Goal: Transaction & Acquisition: Purchase product/service

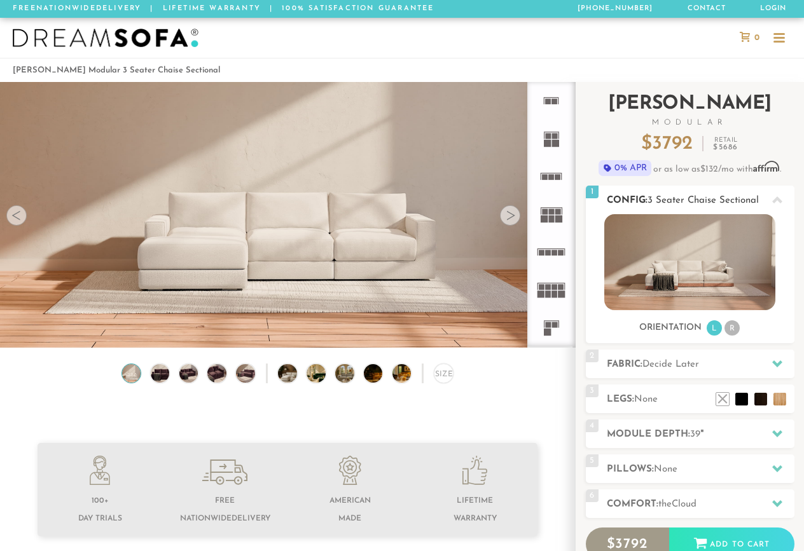
click at [730, 329] on li "R" at bounding box center [731, 327] width 15 height 15
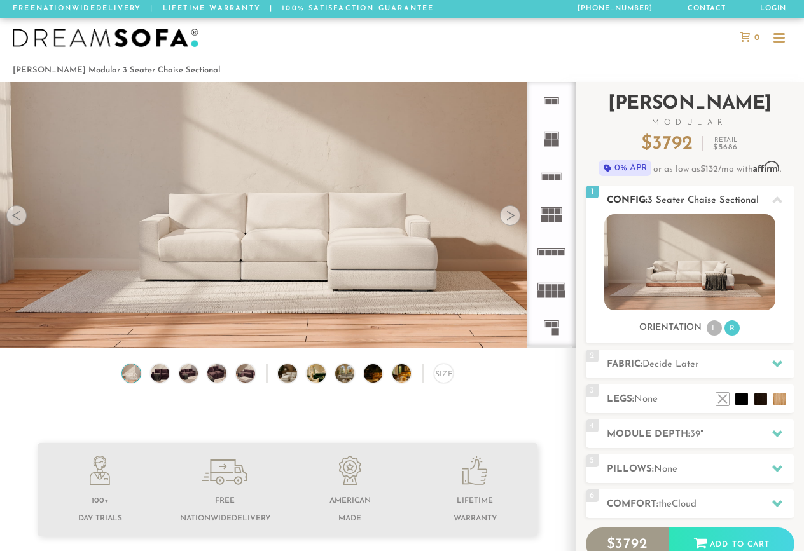
click at [711, 328] on li "L" at bounding box center [713, 327] width 15 height 15
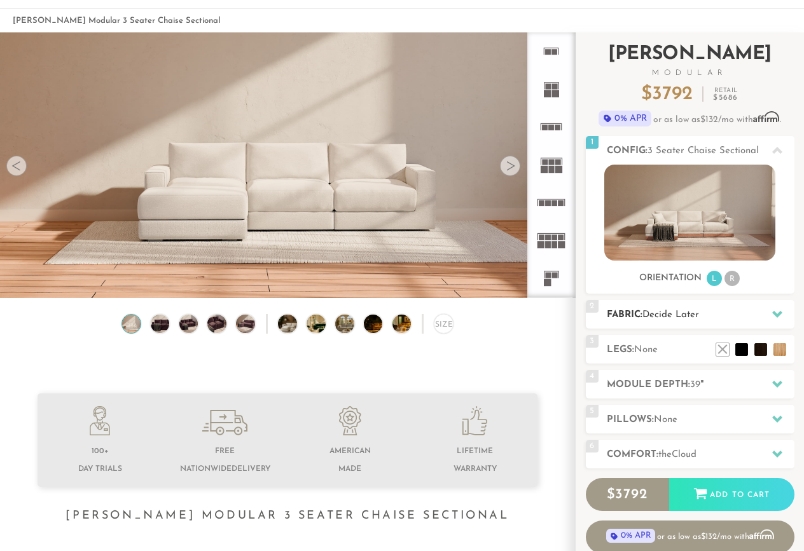
scroll to position [53, 0]
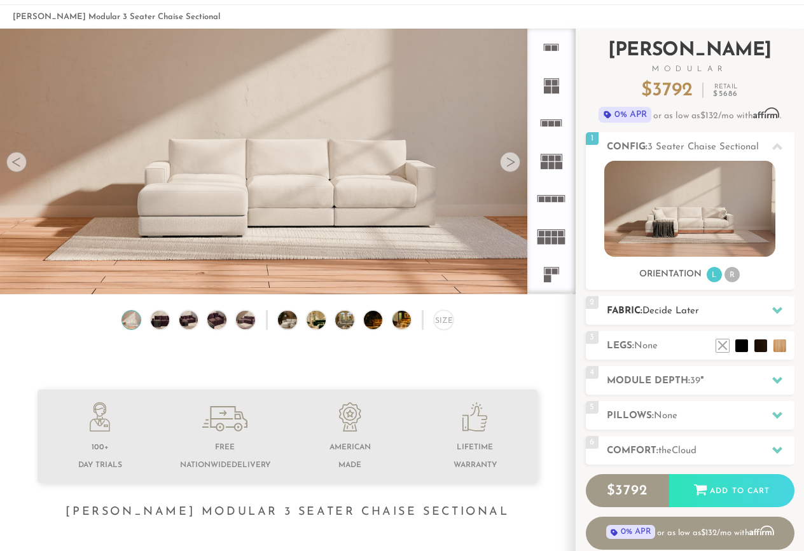
click at [704, 312] on h2 "Fabric: Decide Later" at bounding box center [701, 311] width 188 height 15
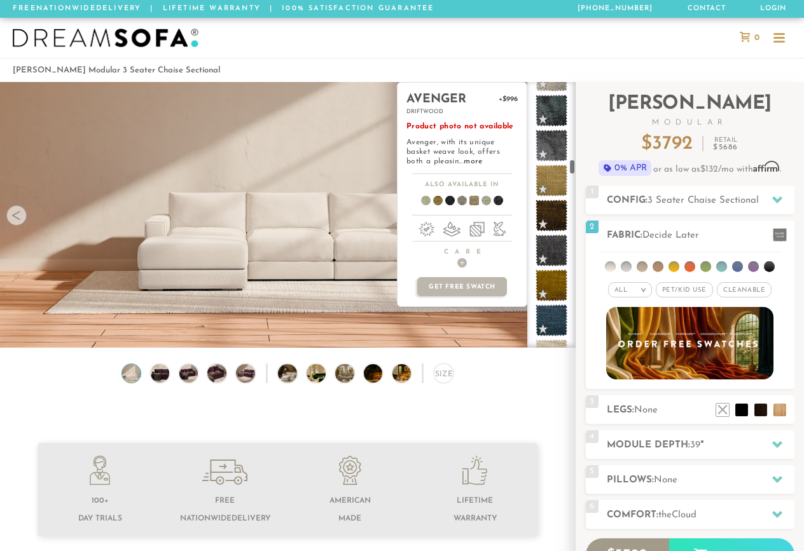
scroll to position [3279, 0]
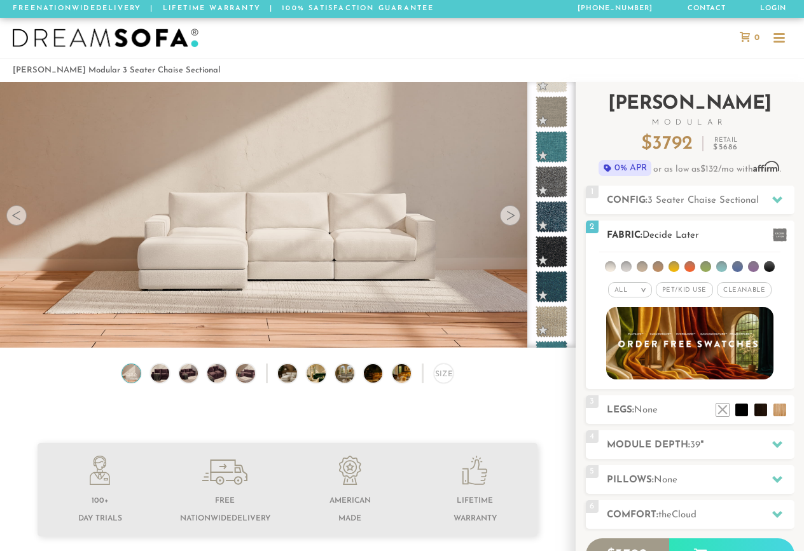
click at [731, 263] on ul at bounding box center [689, 264] width 181 height 24
click at [740, 264] on li at bounding box center [737, 266] width 11 height 11
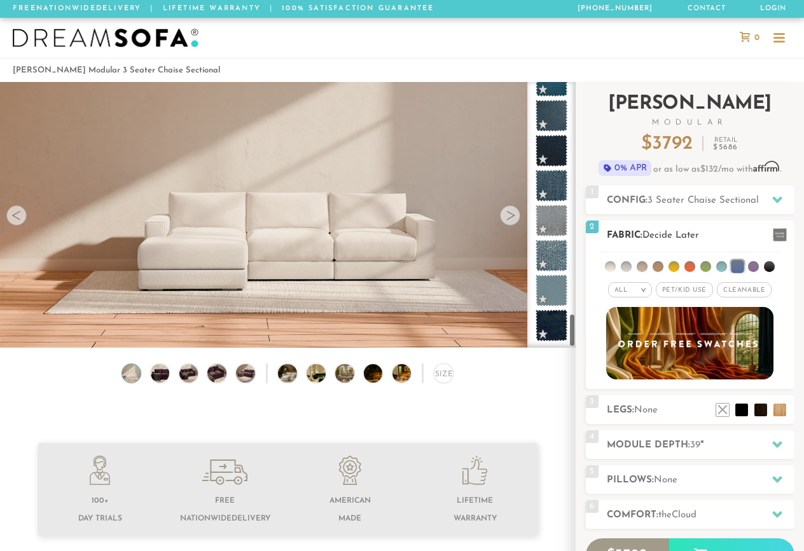
scroll to position [1807, 0]
click at [766, 263] on li at bounding box center [769, 266] width 11 height 11
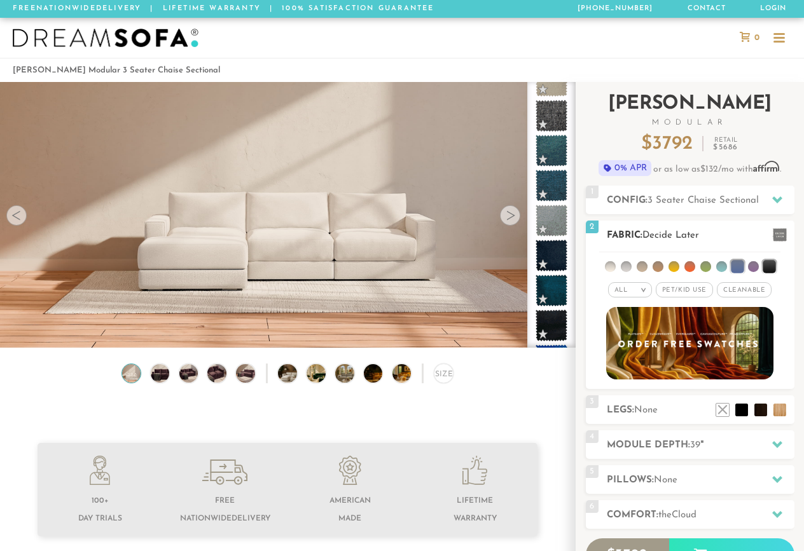
click at [610, 264] on li at bounding box center [610, 266] width 11 height 11
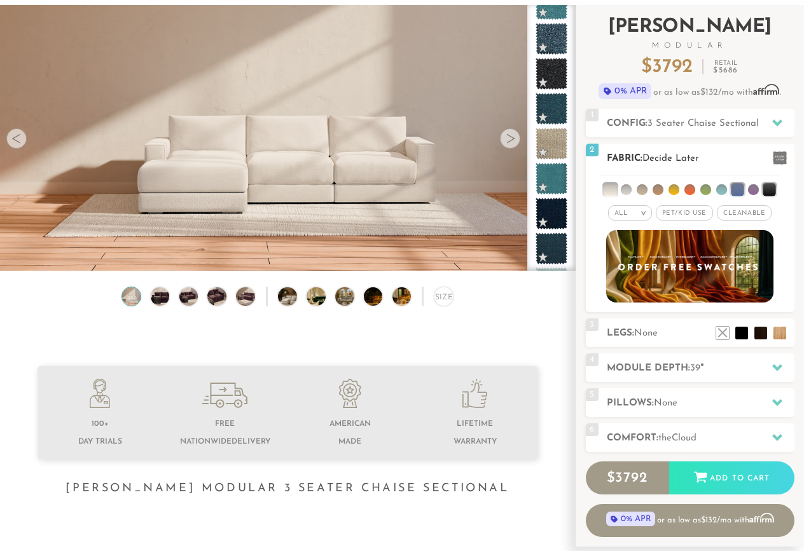
scroll to position [105, 0]
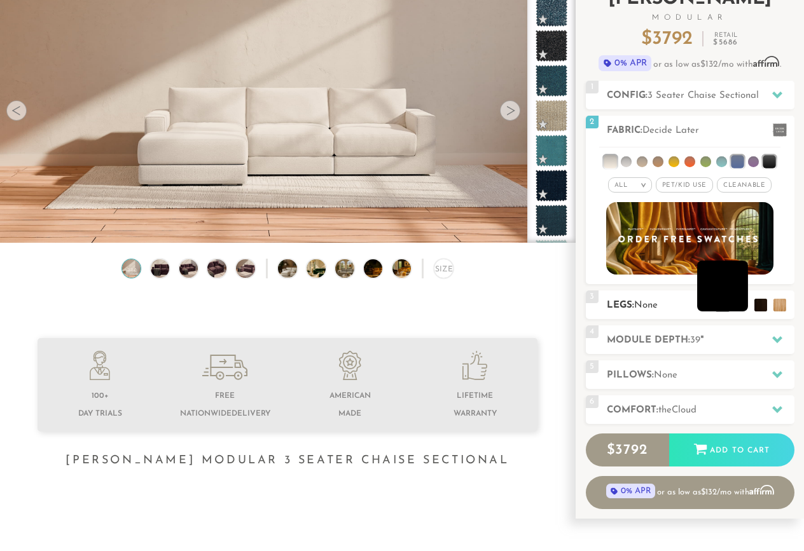
click at [743, 306] on li at bounding box center [722, 286] width 51 height 51
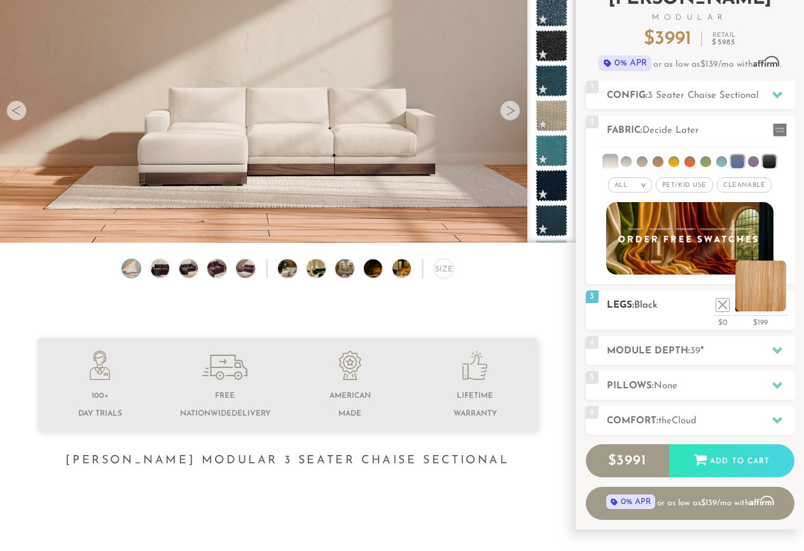
click at [775, 306] on li at bounding box center [760, 286] width 51 height 51
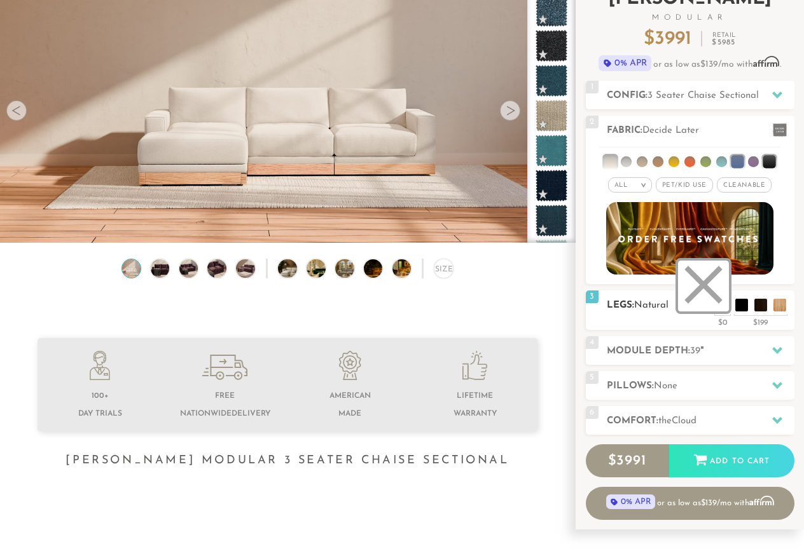
click at [719, 305] on li at bounding box center [703, 286] width 51 height 51
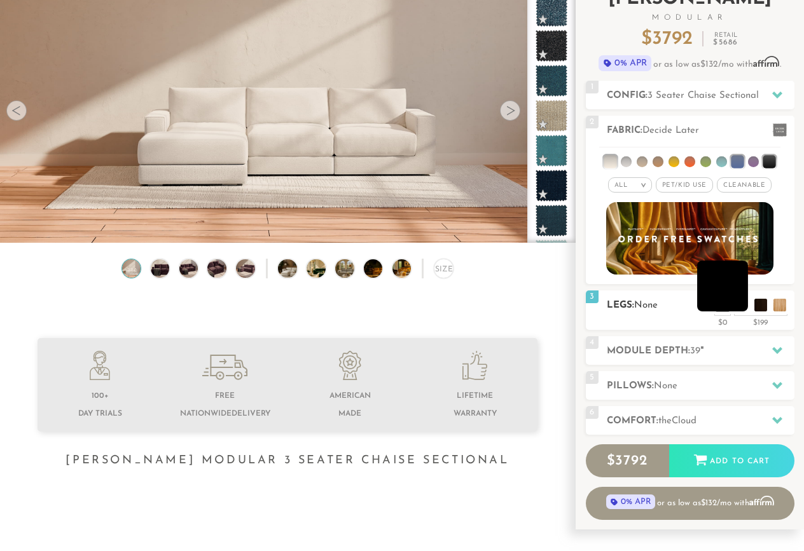
click at [739, 303] on li at bounding box center [722, 286] width 51 height 51
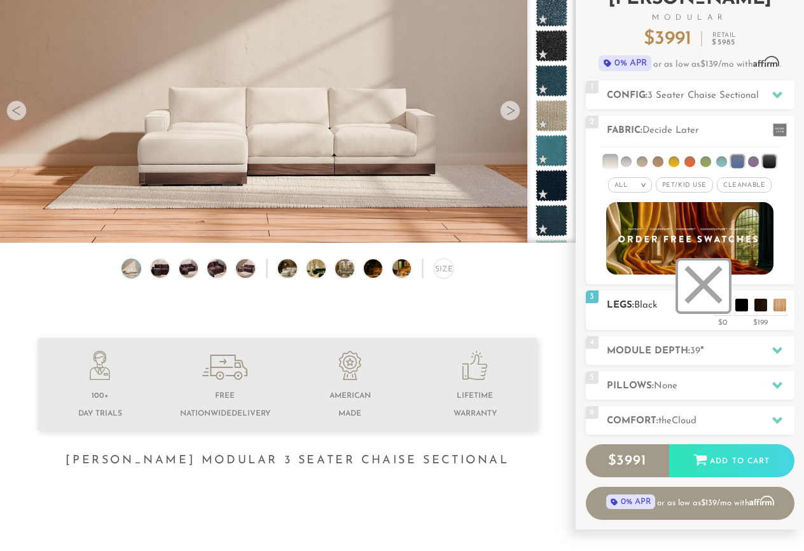
click at [720, 307] on li at bounding box center [703, 286] width 51 height 51
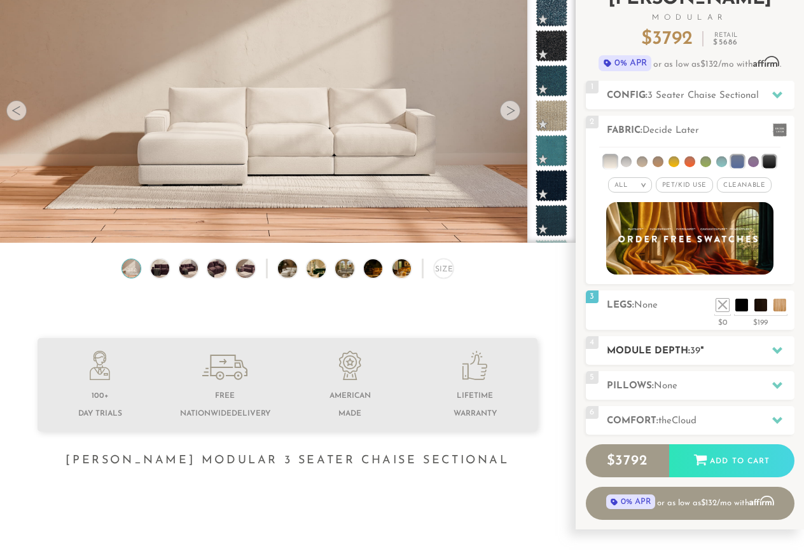
click at [731, 338] on div "4 Module Depth: 39 "" at bounding box center [690, 350] width 209 height 29
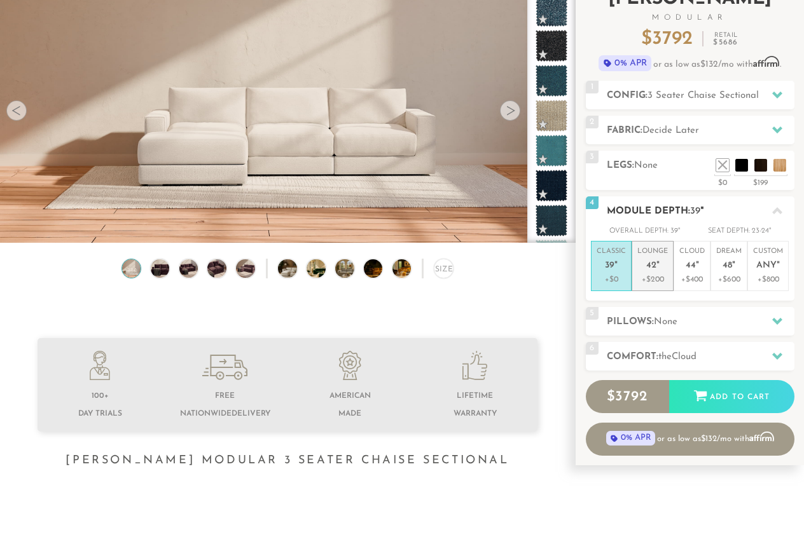
click at [651, 266] on span "42" at bounding box center [651, 266] width 10 height 11
click at [698, 268] on p "Cloud 44 "" at bounding box center [691, 260] width 25 height 27
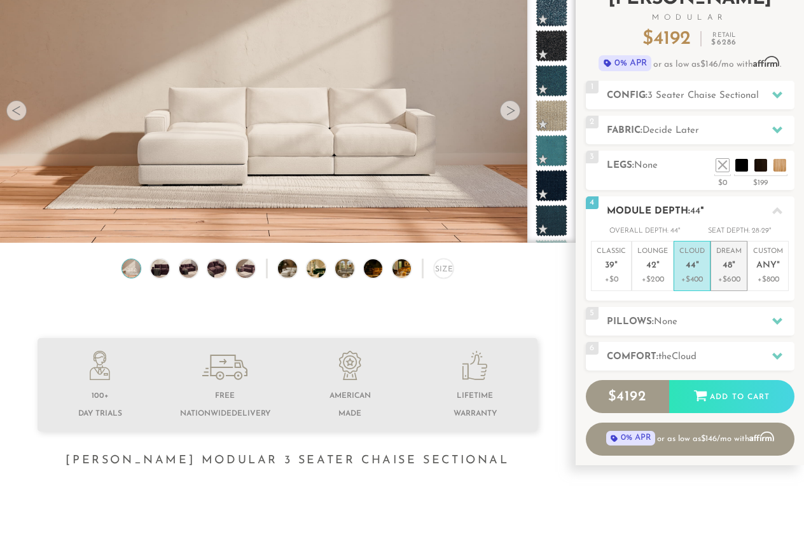
click at [745, 266] on li "Dream 48 " +$600" at bounding box center [728, 266] width 37 height 50
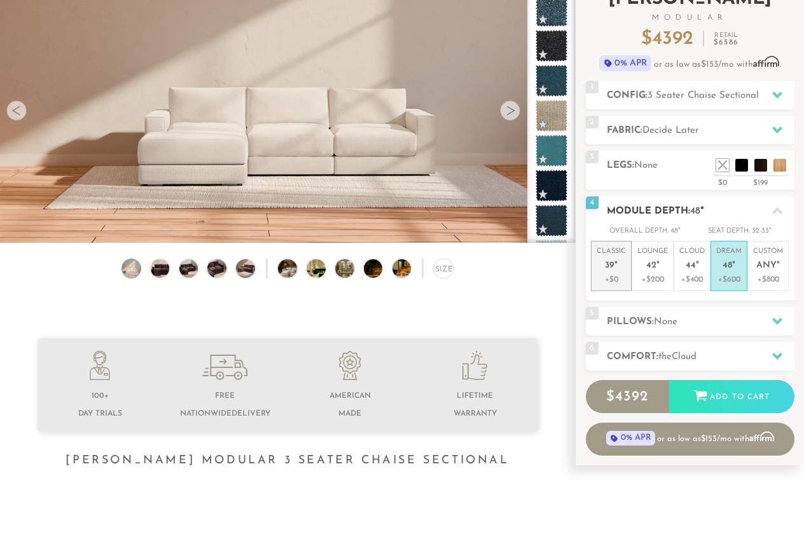
click at [617, 261] on p "Classic 39 "" at bounding box center [610, 260] width 29 height 27
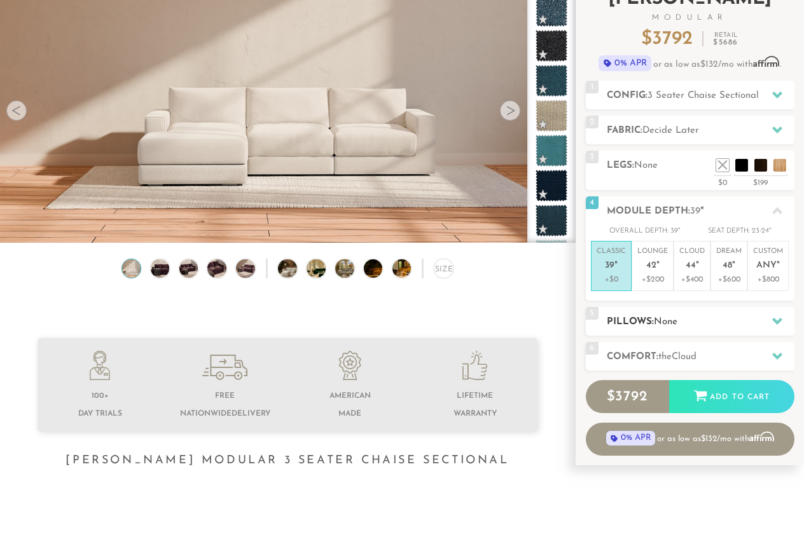
click at [684, 315] on h2 "Pillows: None" at bounding box center [701, 322] width 188 height 15
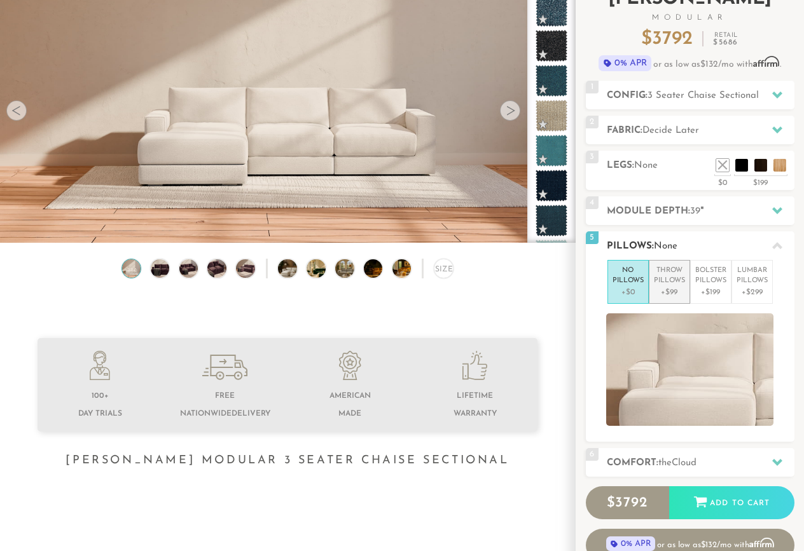
click at [663, 282] on p "Throw Pillows" at bounding box center [669, 276] width 31 height 21
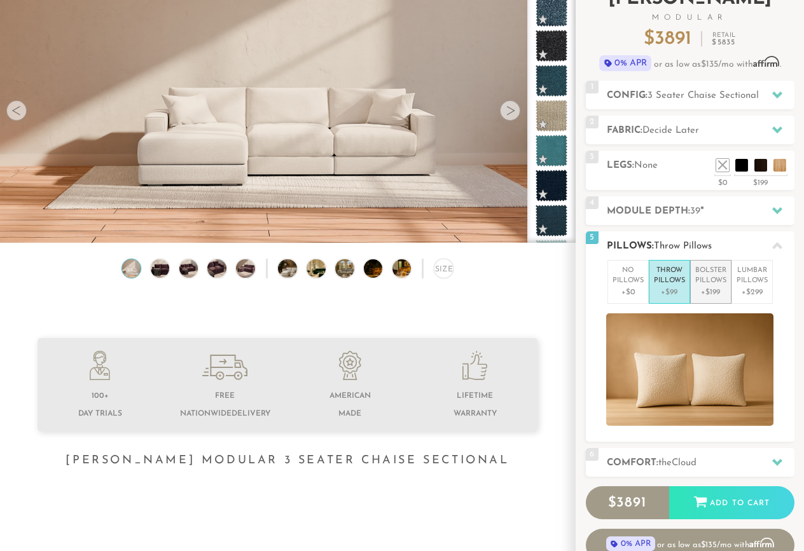
click at [699, 275] on p "Bolster Pillows" at bounding box center [710, 276] width 31 height 21
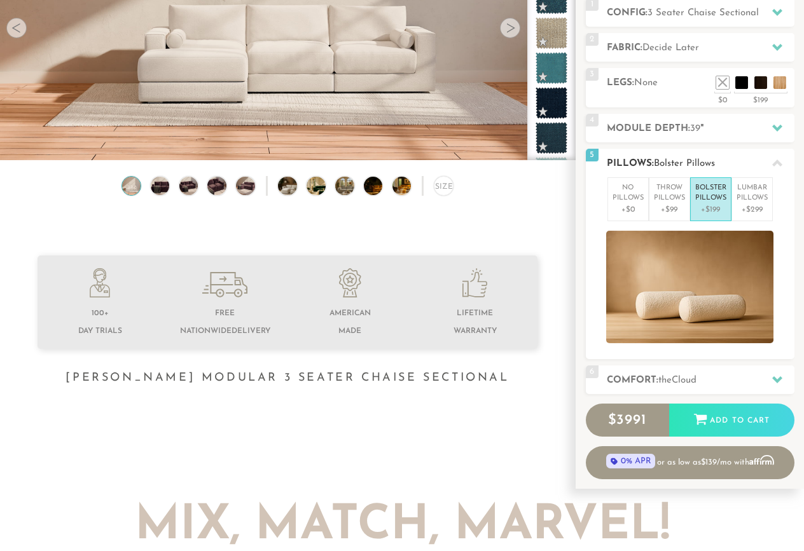
scroll to position [192, 0]
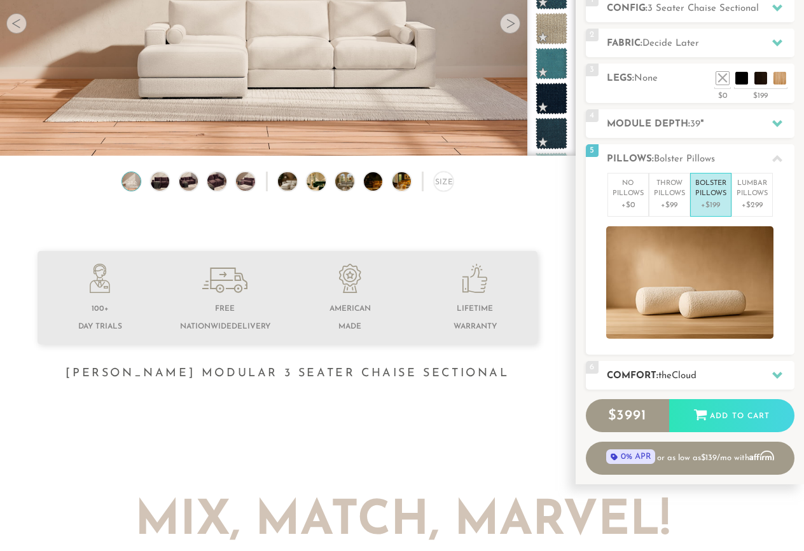
click at [706, 375] on h2 "Comfort: the Cloud" at bounding box center [701, 376] width 188 height 15
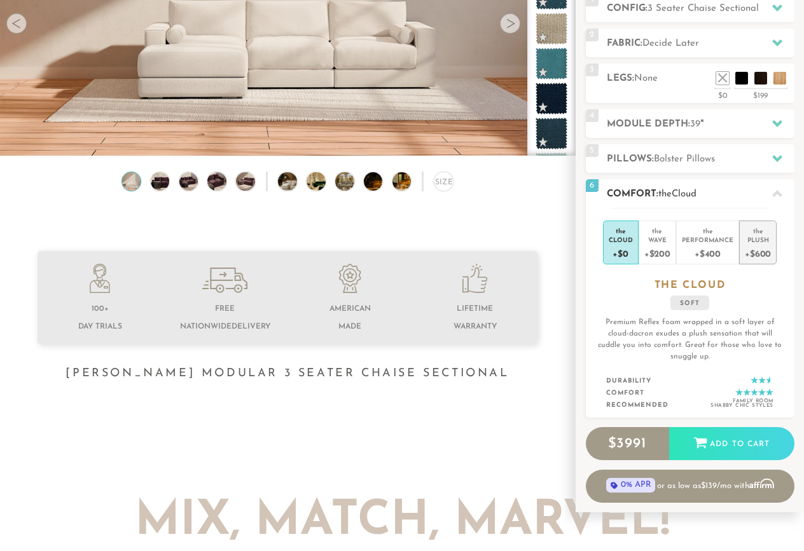
click at [751, 241] on div "Plush" at bounding box center [758, 239] width 26 height 9
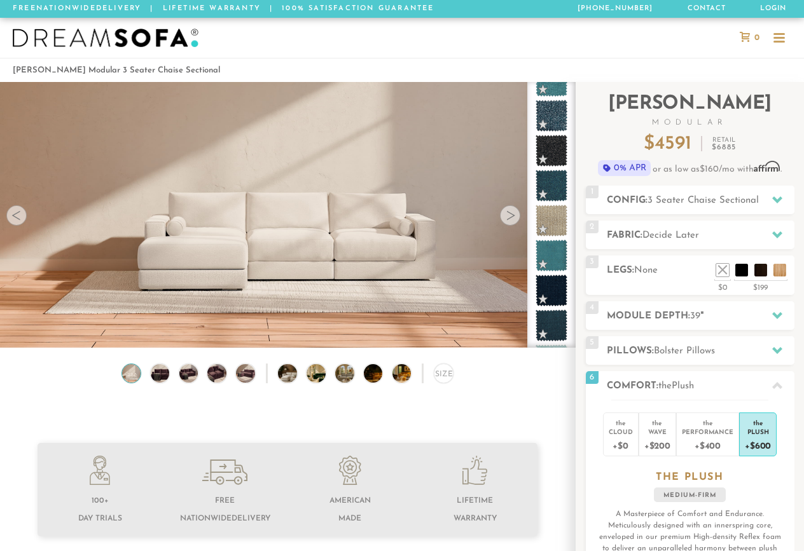
scroll to position [0, 0]
click at [778, 41] on div at bounding box center [778, 42] width 11 height 2
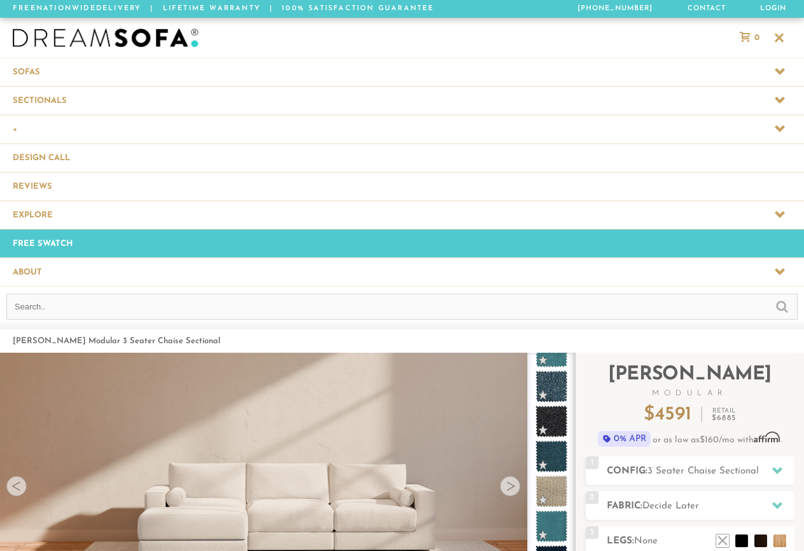
scroll to position [13883, 804]
click at [411, 97] on span at bounding box center [402, 100] width 804 height 28
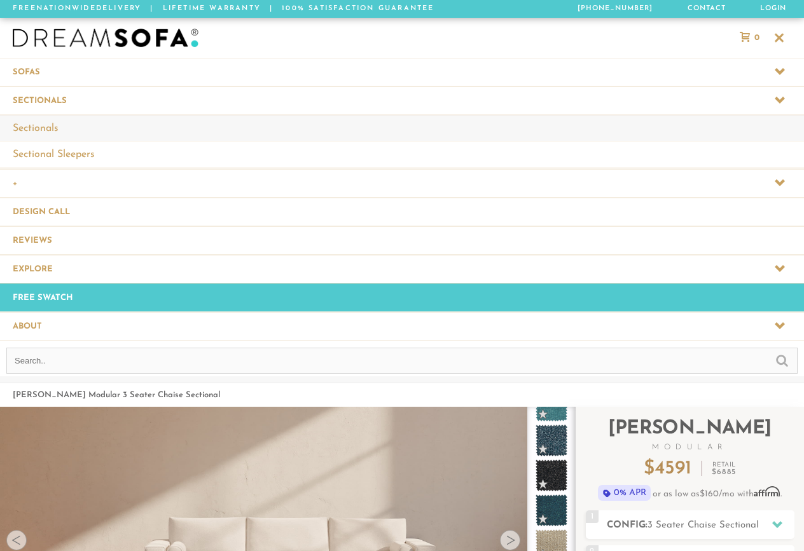
scroll to position [1, 1]
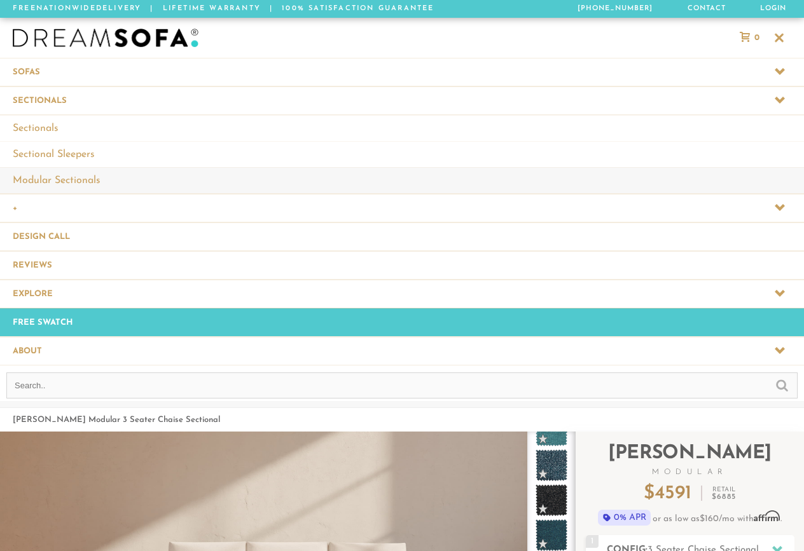
click at [118, 179] on link "Modular Sectionals" at bounding box center [402, 180] width 804 height 26
